Goal: Task Accomplishment & Management: Complete application form

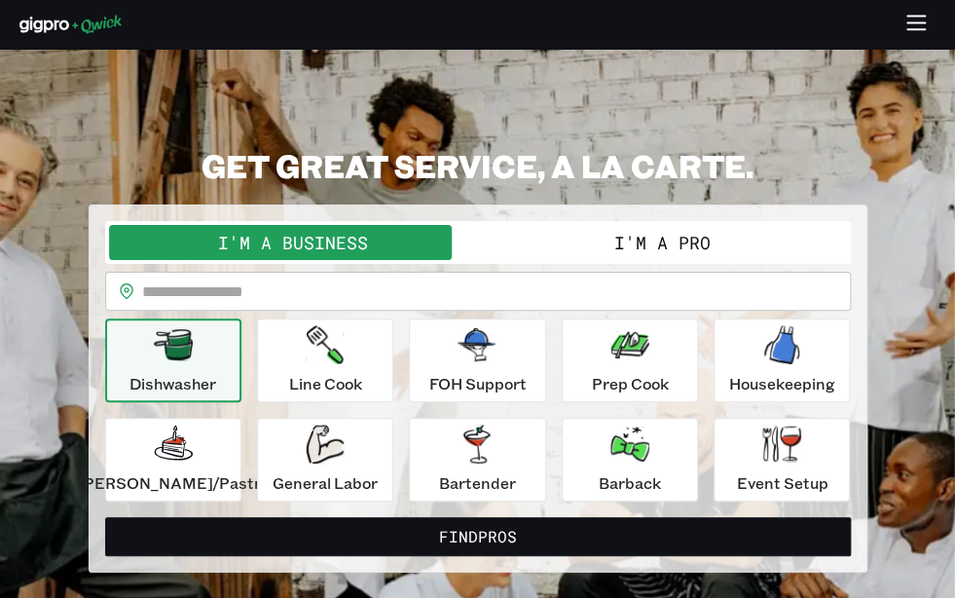
click at [920, 23] on icon "button" at bounding box center [916, 25] width 22 height 22
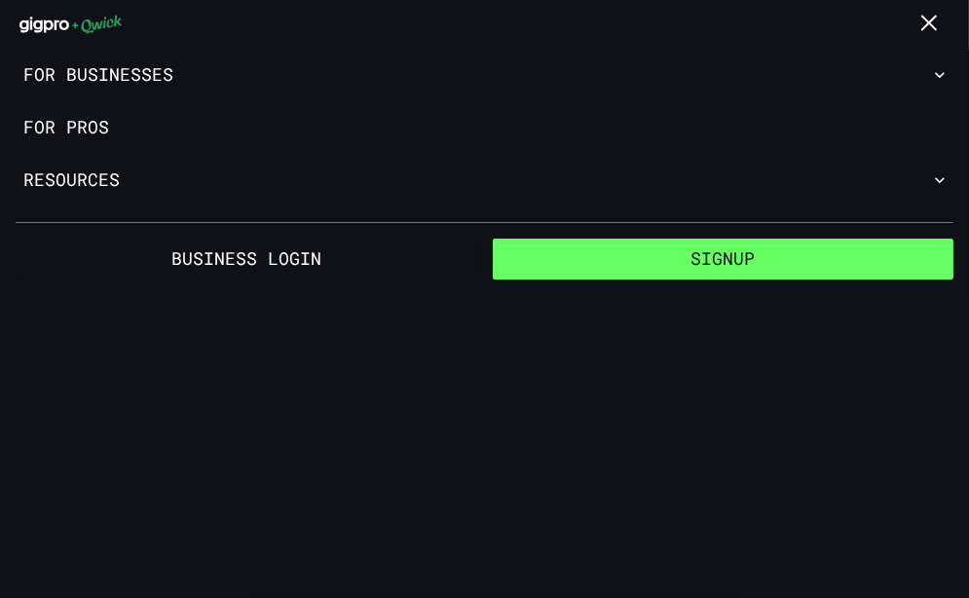
click at [732, 262] on button "Signup" at bounding box center [723, 259] width 461 height 41
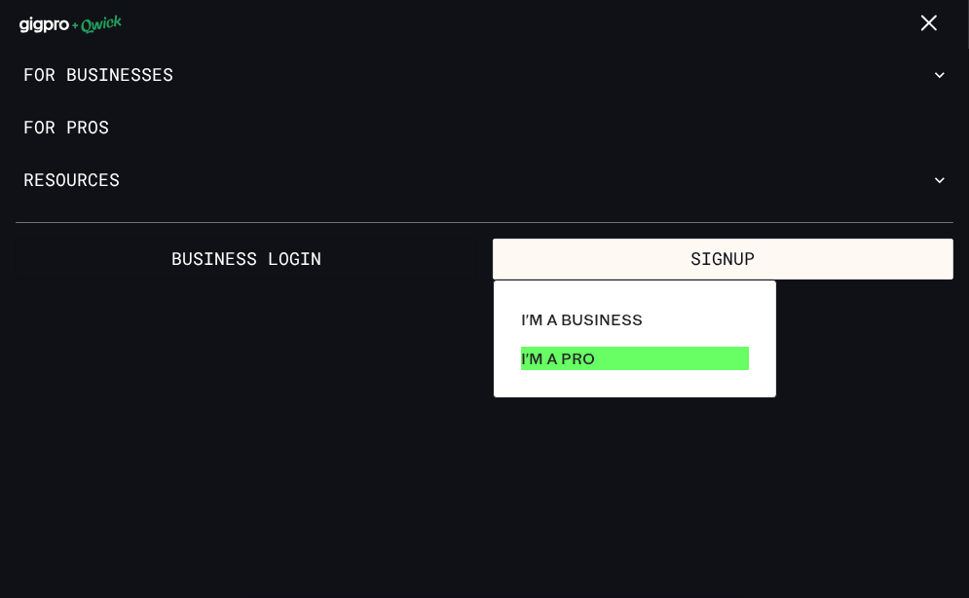
click at [591, 350] on p "I'm a Pro" at bounding box center [558, 358] width 74 height 23
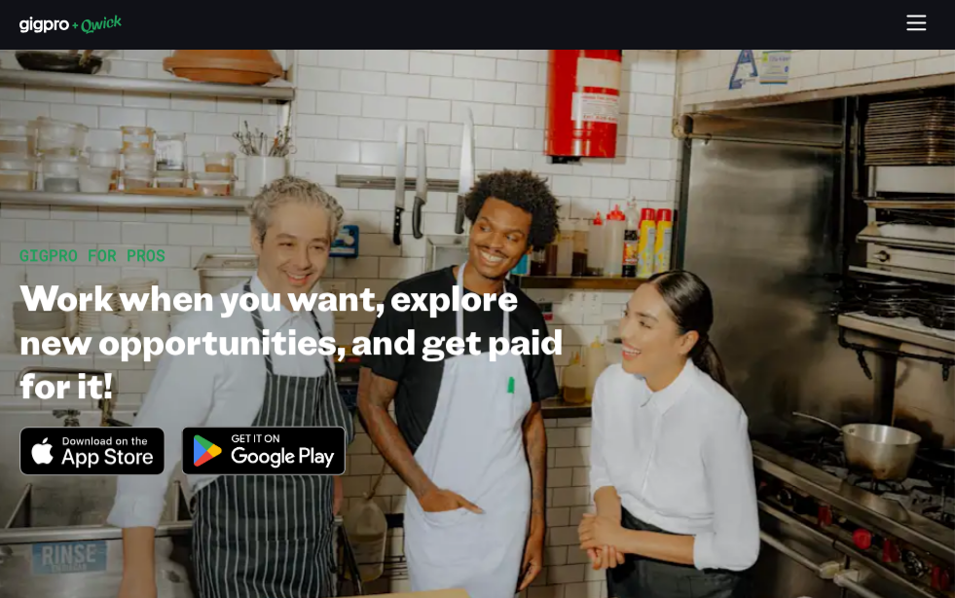
click at [239, 460] on img at bounding box center [263, 450] width 189 height 73
click at [84, 458] on icon "Download on the App Store" at bounding box center [91, 450] width 143 height 47
click at [247, 441] on img at bounding box center [263, 450] width 189 height 73
click at [905, 18] on icon "button" at bounding box center [916, 25] width 22 height 22
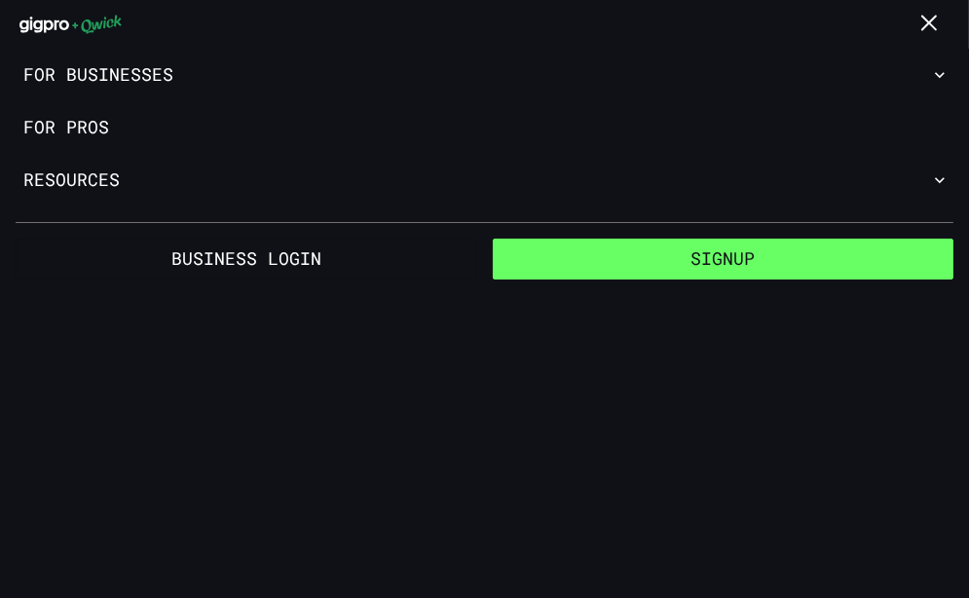
click at [675, 244] on button "Signup" at bounding box center [723, 259] width 461 height 41
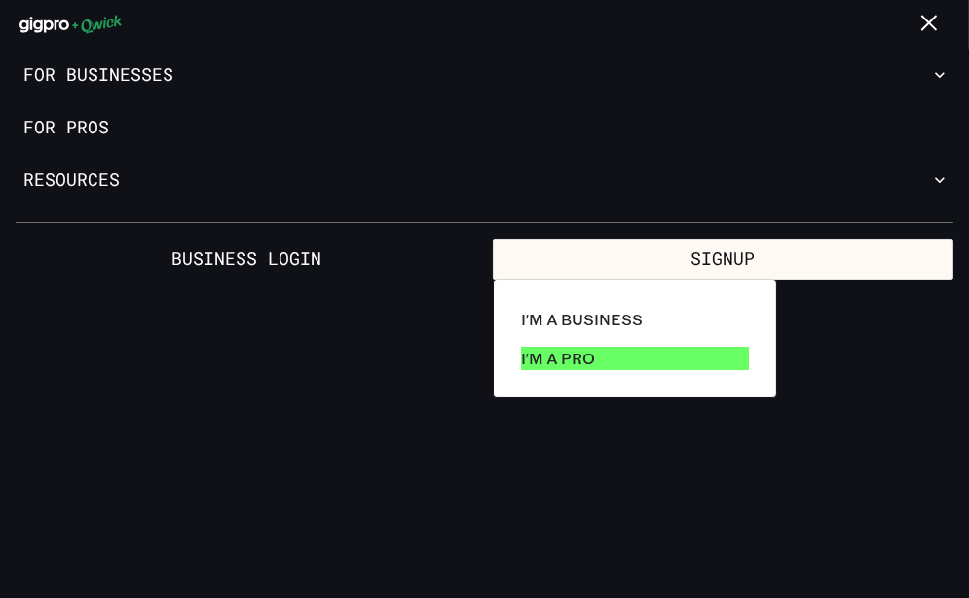
drag, startPoint x: 553, startPoint y: 349, endPoint x: 534, endPoint y: 357, distance: 20.5
click at [534, 357] on p "I'm a Pro" at bounding box center [558, 358] width 74 height 23
click at [571, 359] on p "I'm a Pro" at bounding box center [558, 358] width 74 height 23
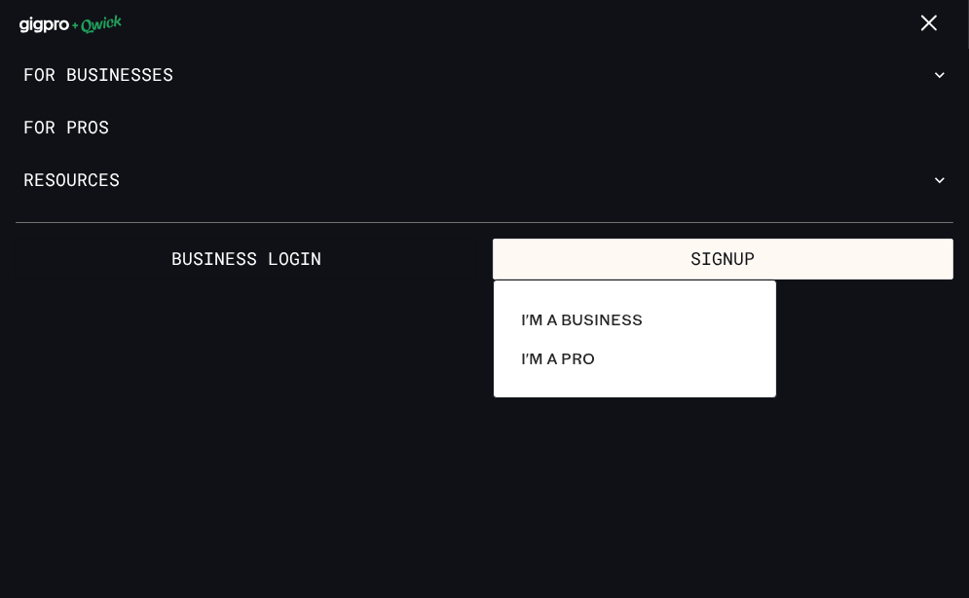
drag, startPoint x: 571, startPoint y: 359, endPoint x: 471, endPoint y: 365, distance: 99.5
click at [471, 365] on div at bounding box center [484, 299] width 969 height 598
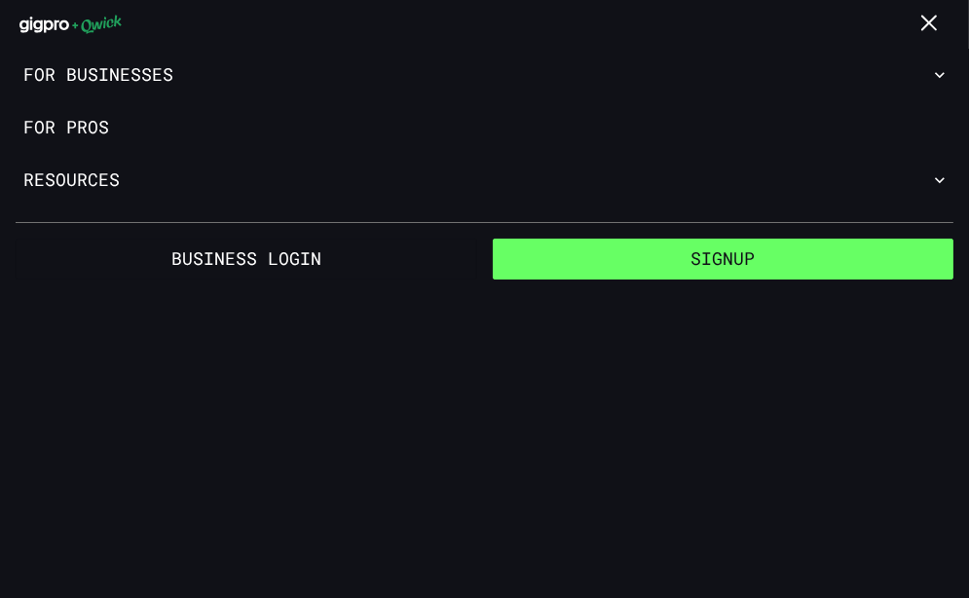
click at [665, 246] on button "Signup" at bounding box center [723, 259] width 461 height 41
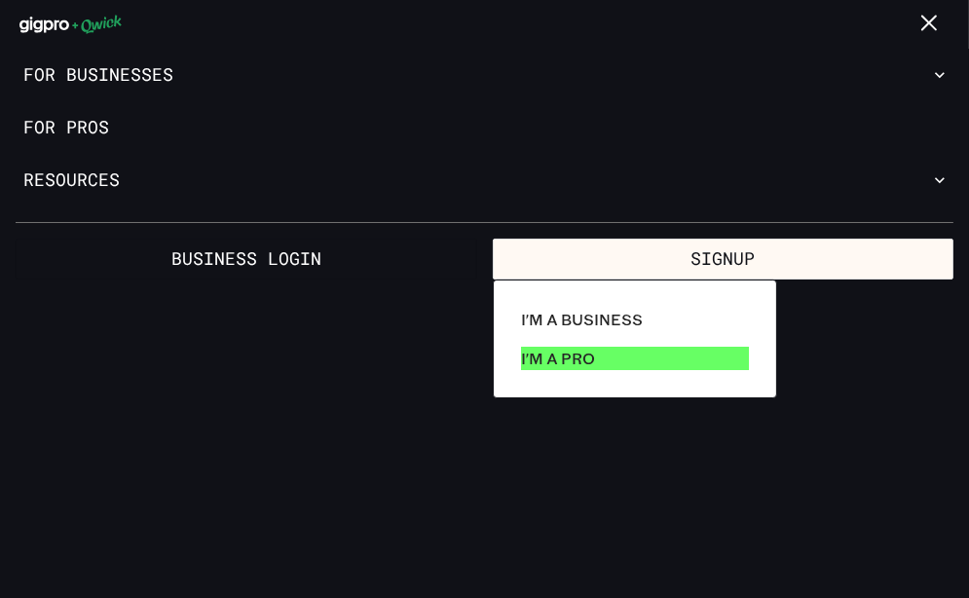
click at [604, 359] on link "I'm a Pro" at bounding box center [634, 358] width 243 height 39
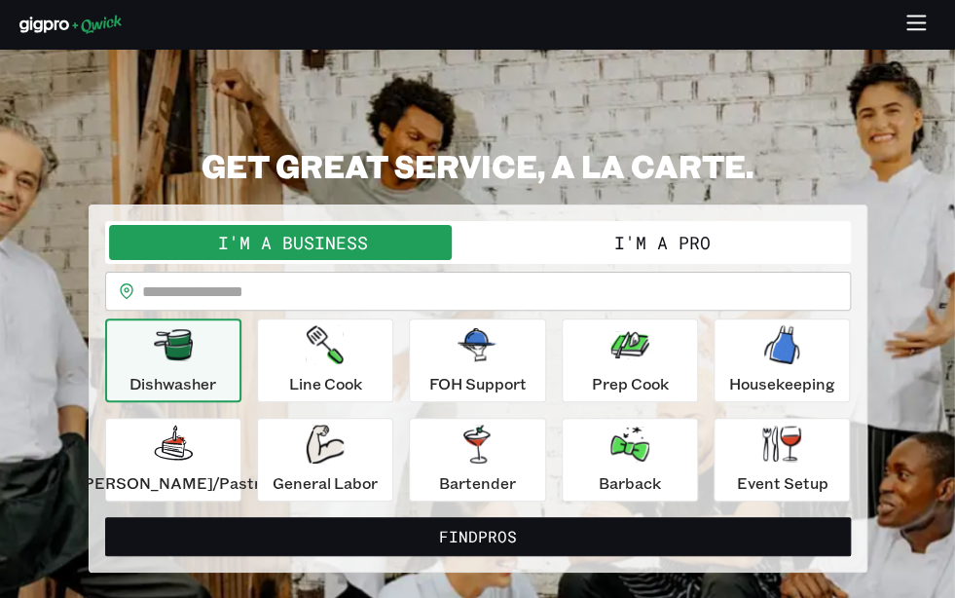
click at [635, 239] on button "I'm a Pro" at bounding box center [662, 242] width 369 height 35
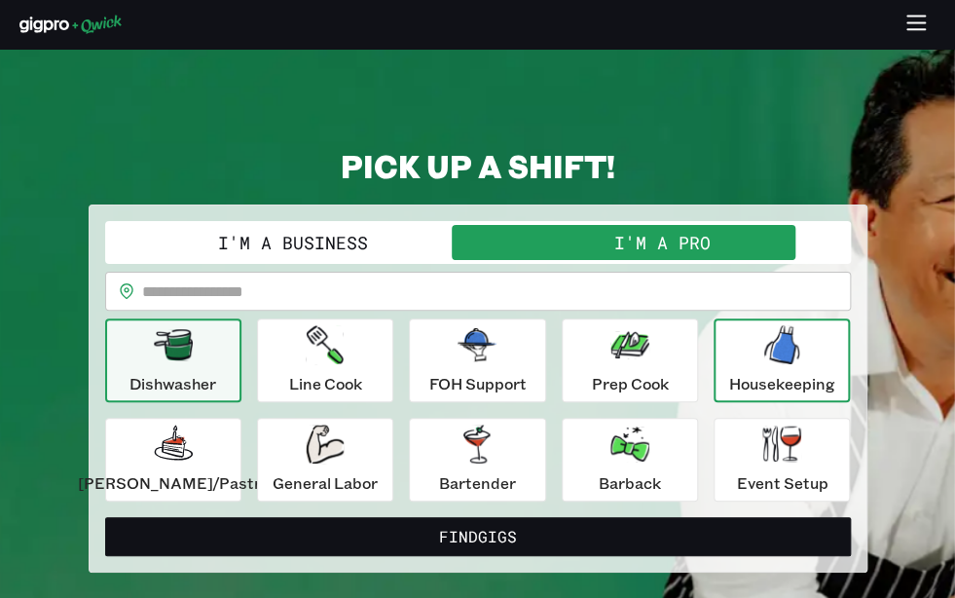
click at [764, 379] on p "Housekeeping" at bounding box center [782, 383] width 106 height 23
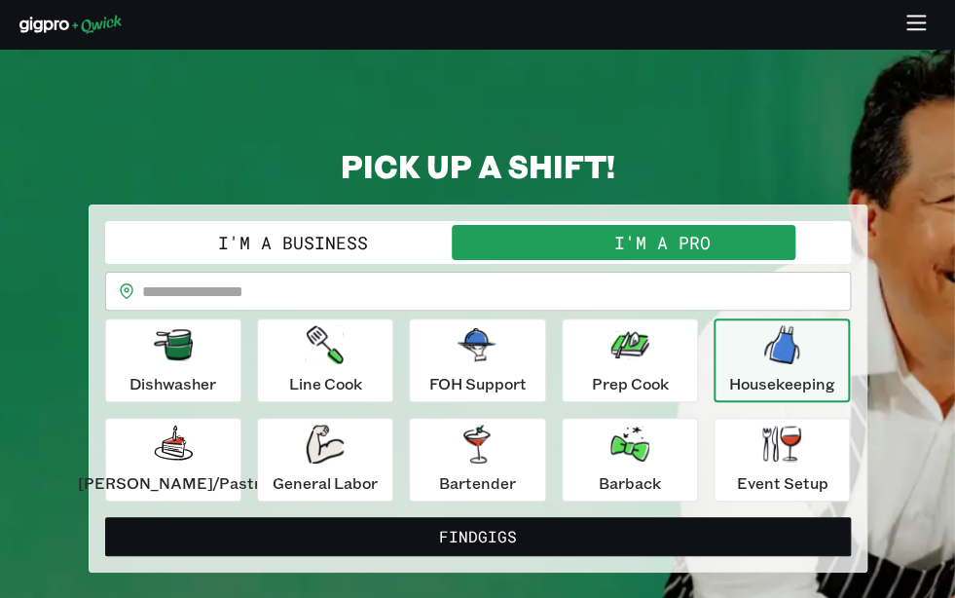
click at [764, 379] on p "Housekeeping" at bounding box center [782, 383] width 106 height 23
click at [756, 375] on p "Housekeeping" at bounding box center [782, 383] width 106 height 23
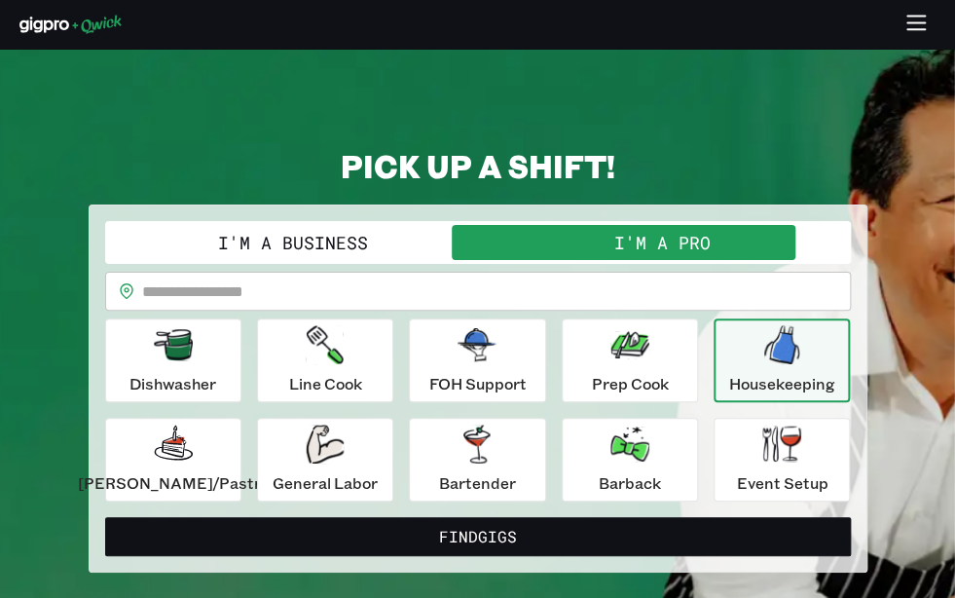
click at [756, 375] on p "Housekeeping" at bounding box center [782, 383] width 106 height 23
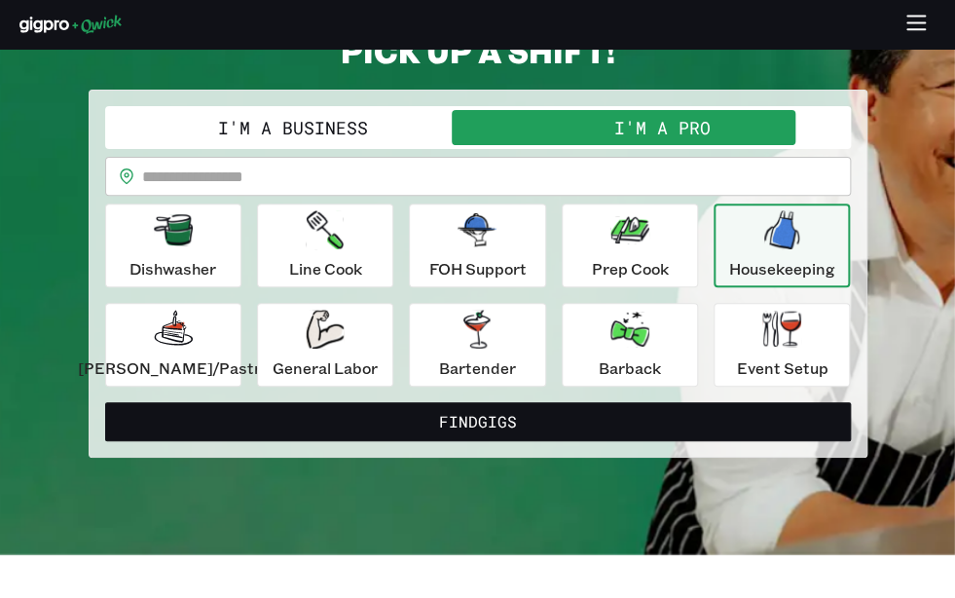
scroll to position [97, 0]
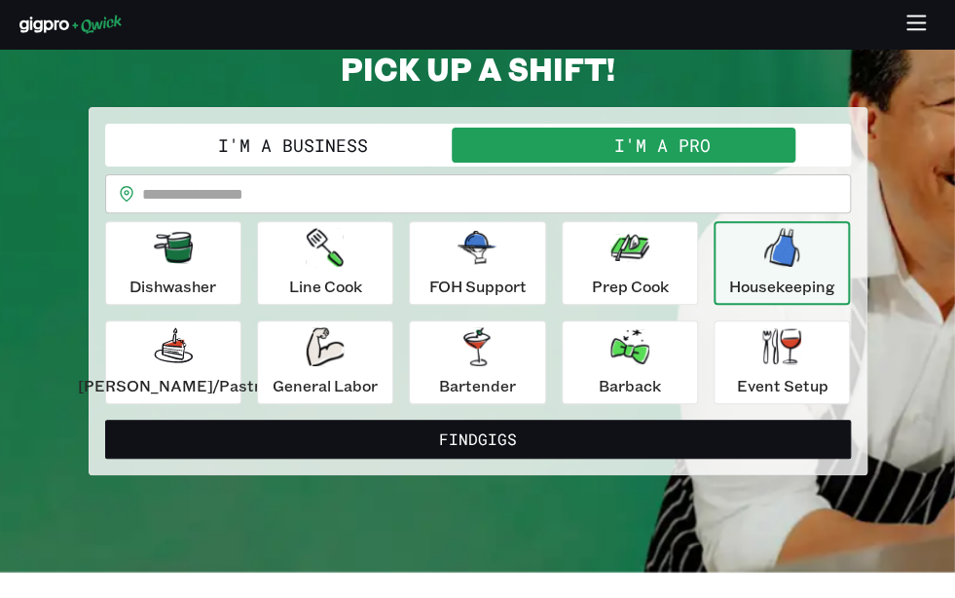
click at [729, 252] on div "Housekeeping" at bounding box center [782, 263] width 106 height 70
click at [670, 207] on input "text" at bounding box center [496, 193] width 709 height 39
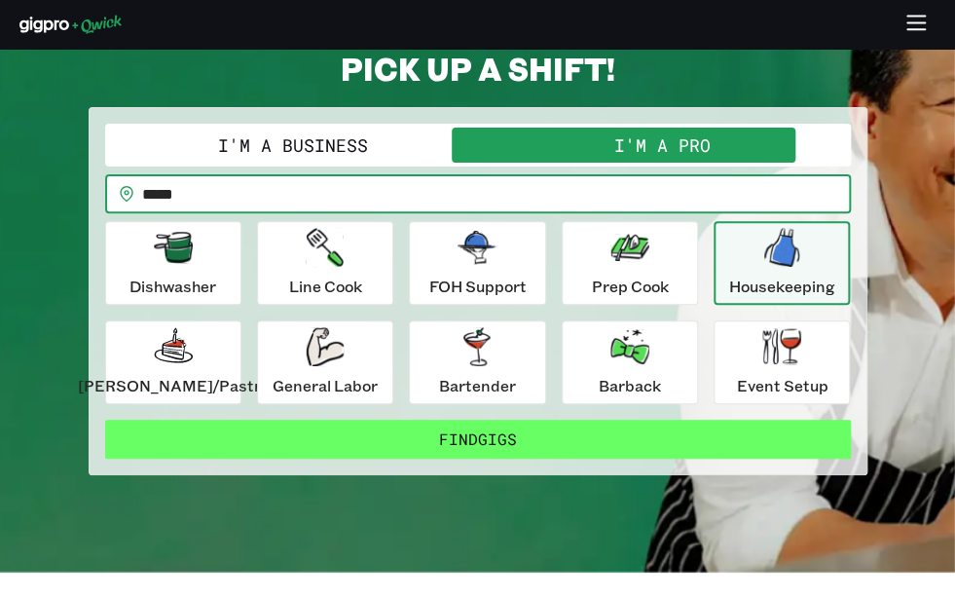
type input "*****"
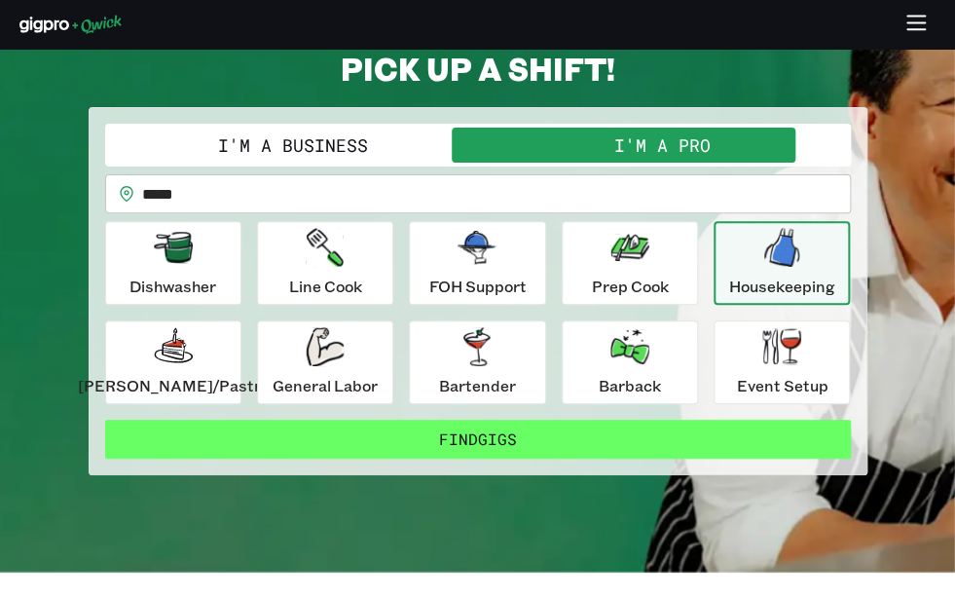
click at [641, 436] on button "Find Gigs" at bounding box center [478, 439] width 746 height 39
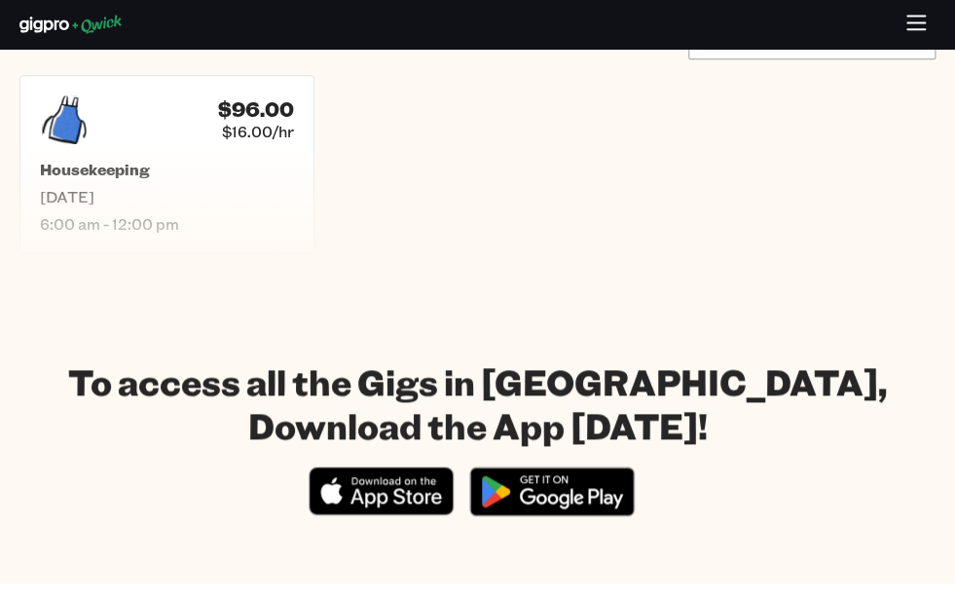
scroll to position [445, 0]
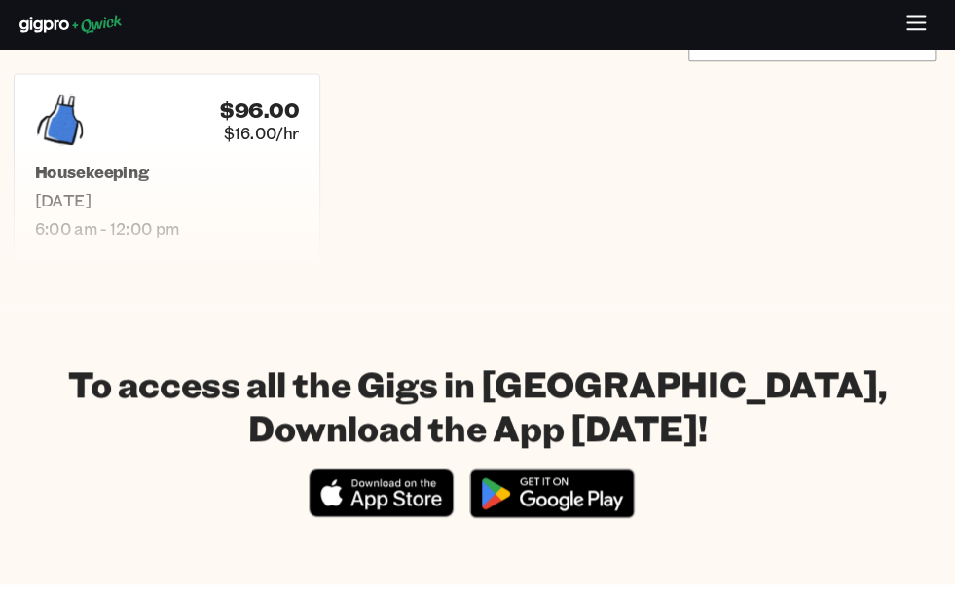
click at [246, 162] on h5 "Housekeeping" at bounding box center [167, 172] width 264 height 20
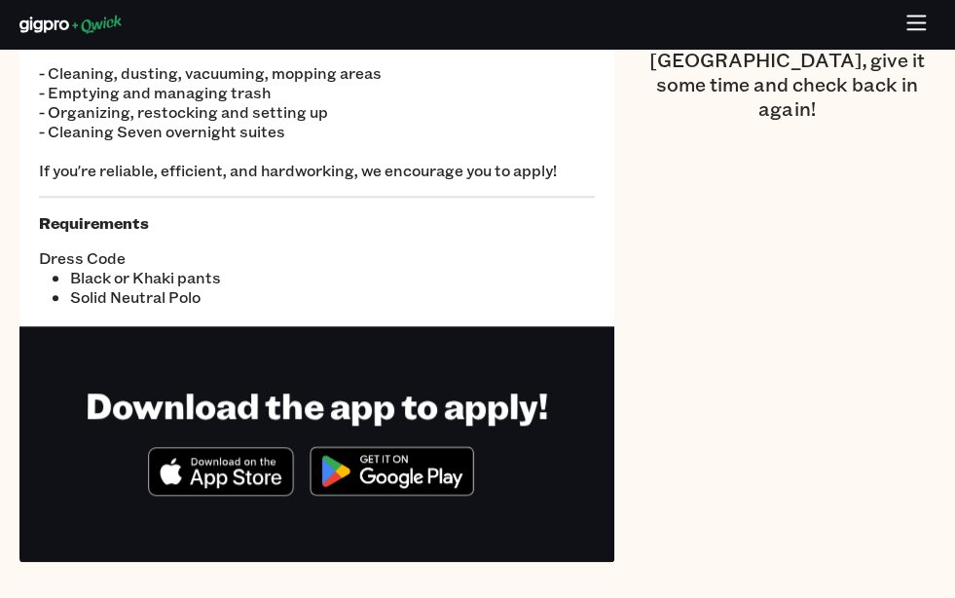
scroll to position [314, 0]
